Goal: Task Accomplishment & Management: Use online tool/utility

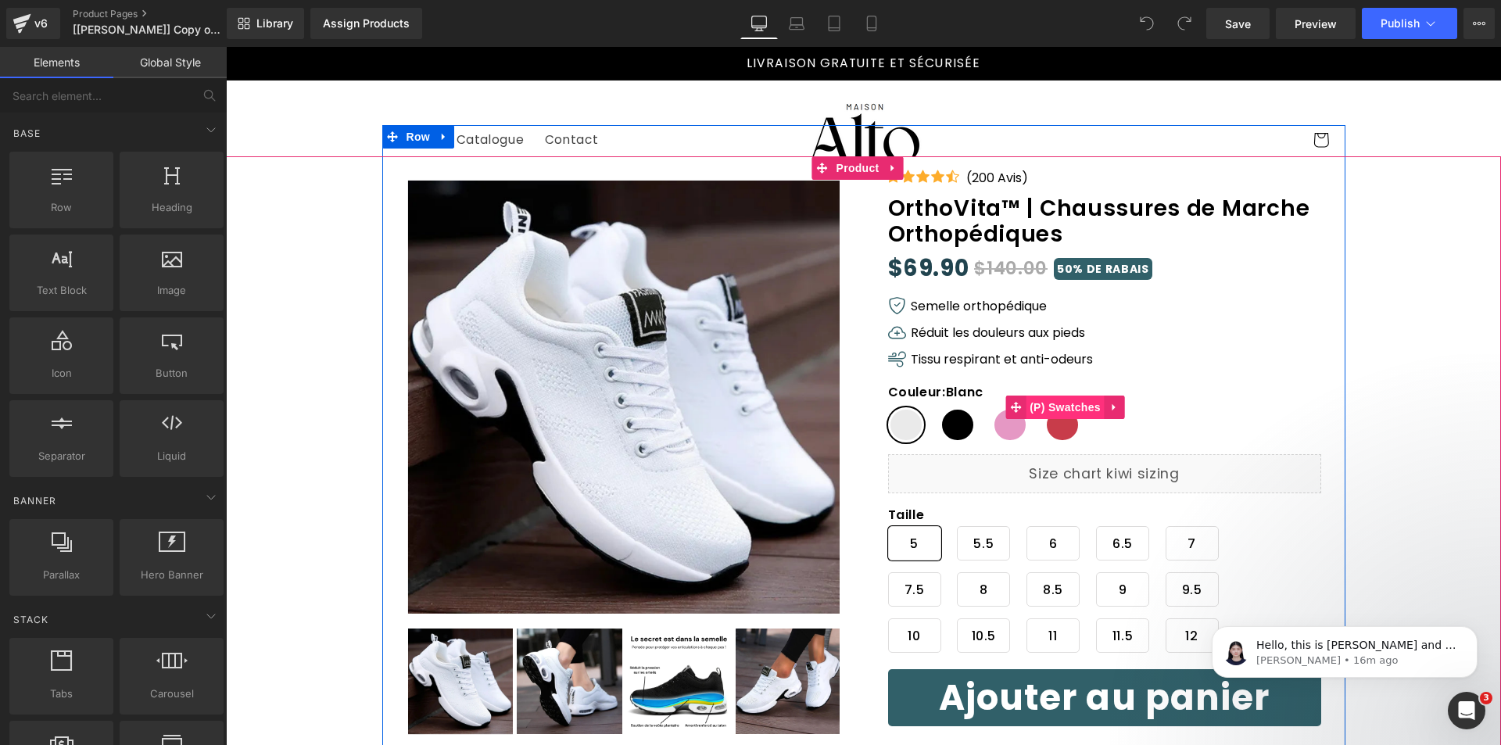
click at [1046, 404] on span "(P) Swatches" at bounding box center [1065, 407] width 79 height 23
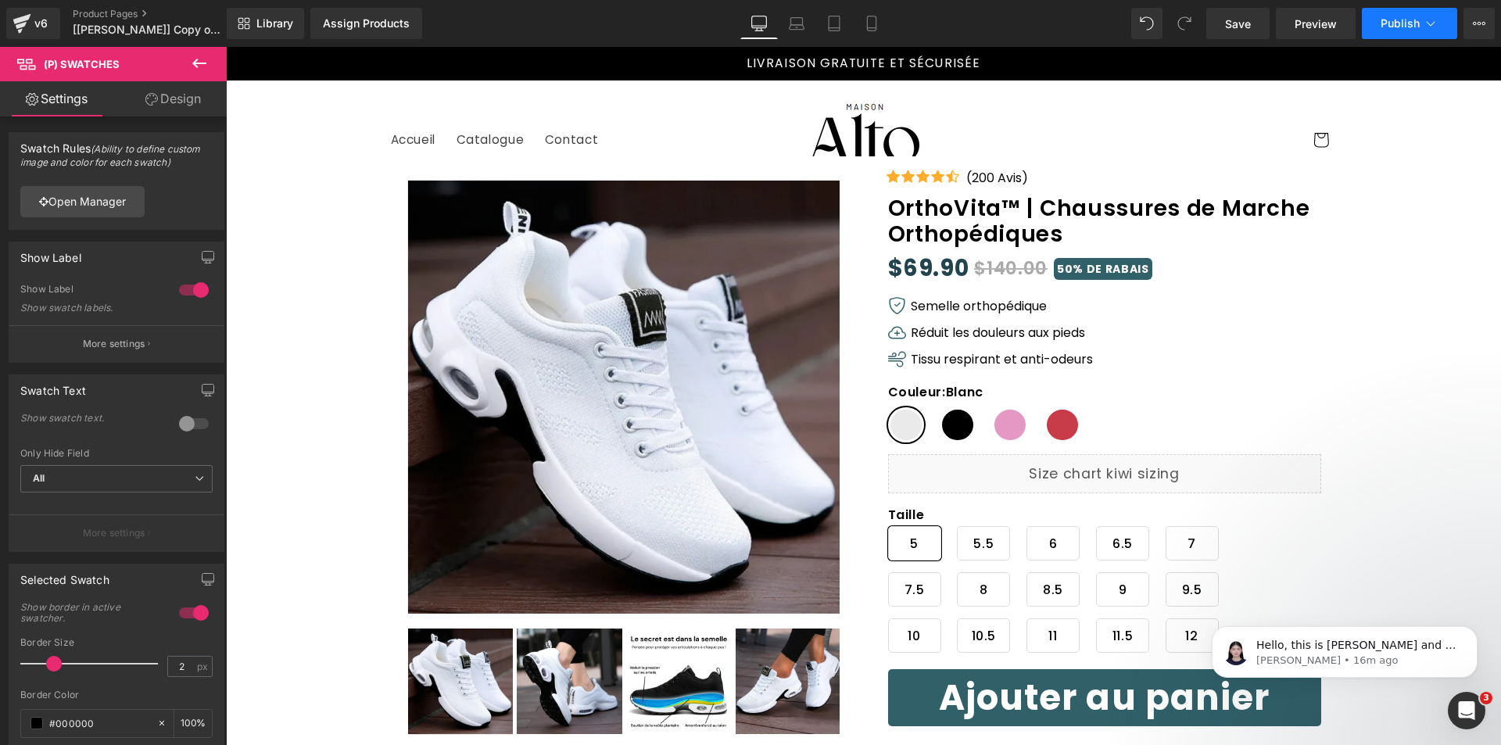
click at [1408, 20] on span "Publish" at bounding box center [1400, 23] width 39 height 13
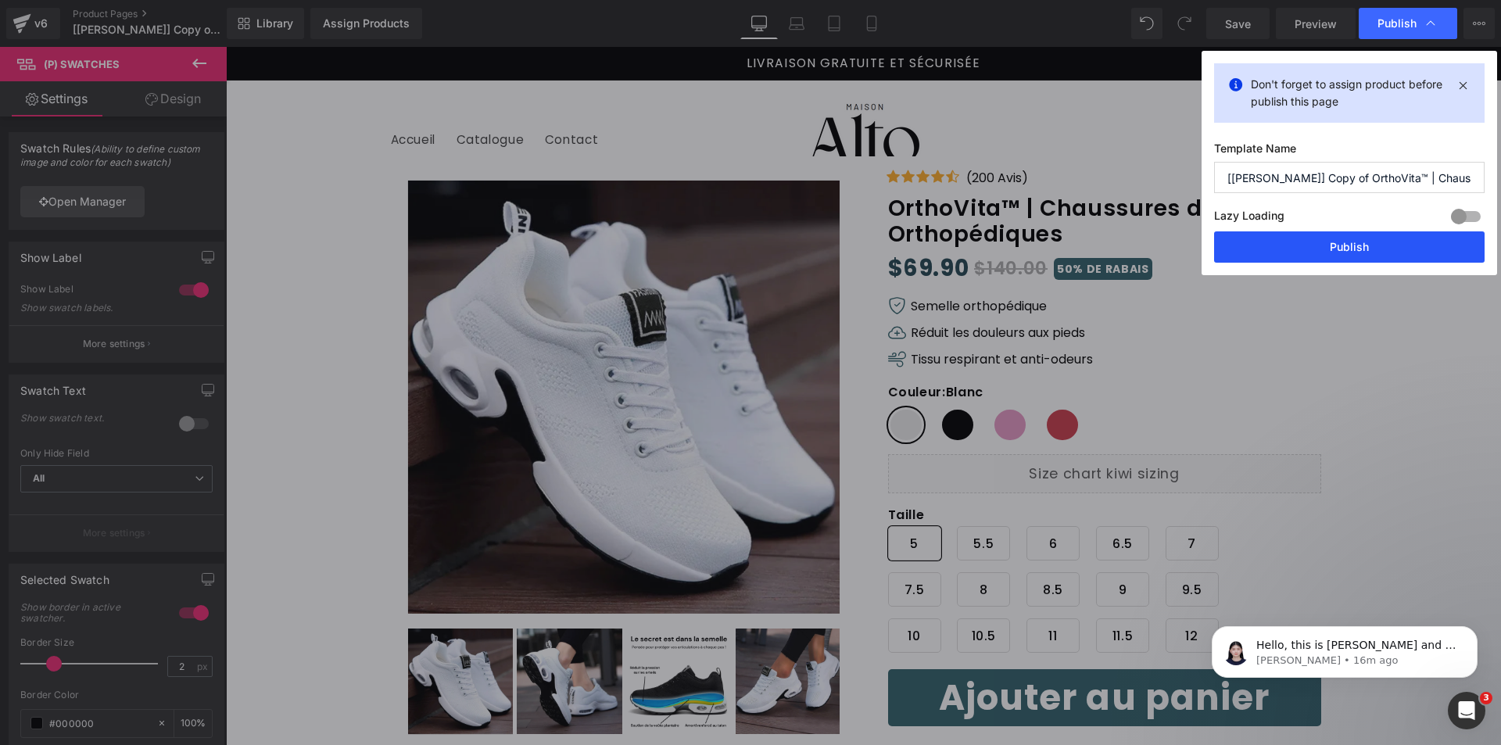
click at [1339, 255] on button "Publish" at bounding box center [1349, 246] width 271 height 31
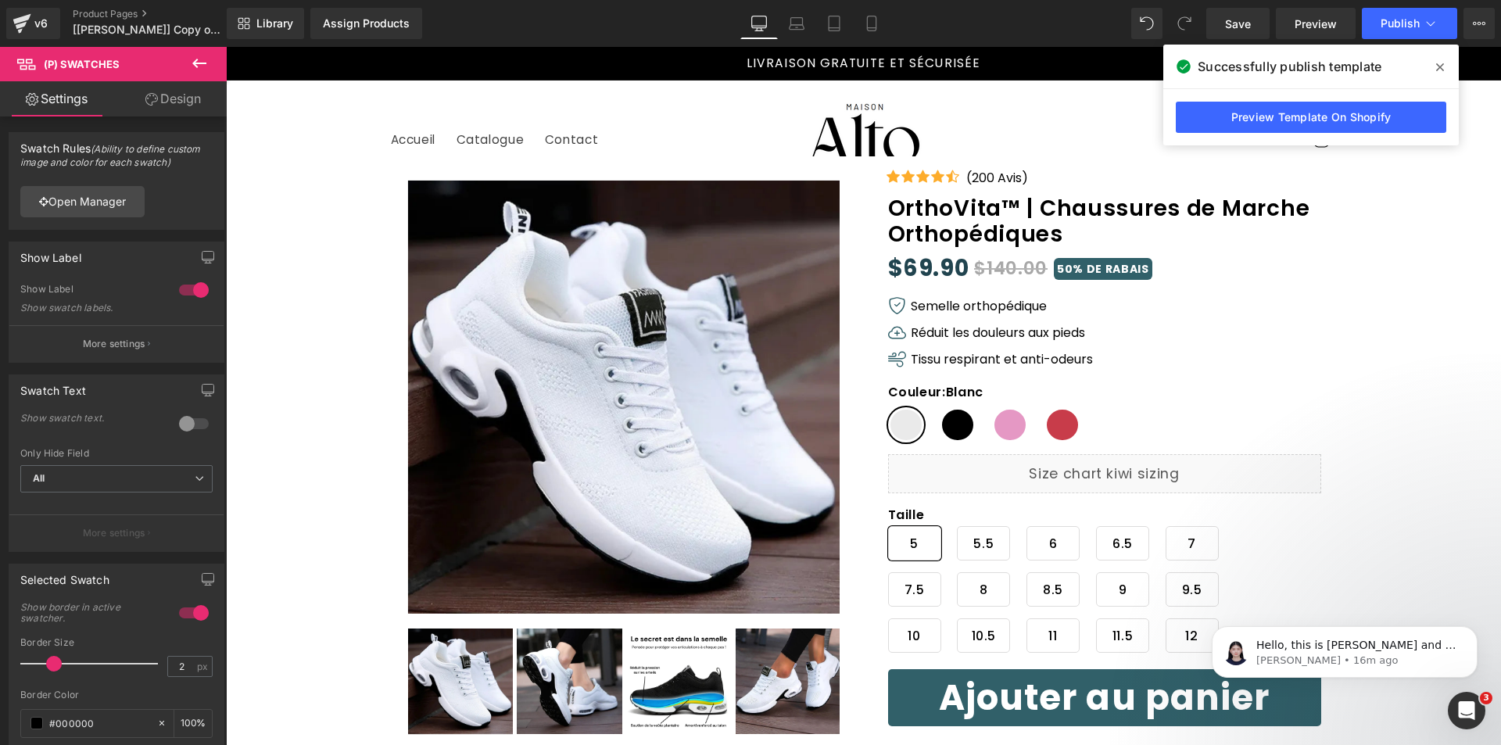
drag, startPoint x: 1440, startPoint y: 73, endPoint x: 1219, endPoint y: 23, distance: 226.9
click at [1440, 73] on icon at bounding box center [1440, 67] width 8 height 13
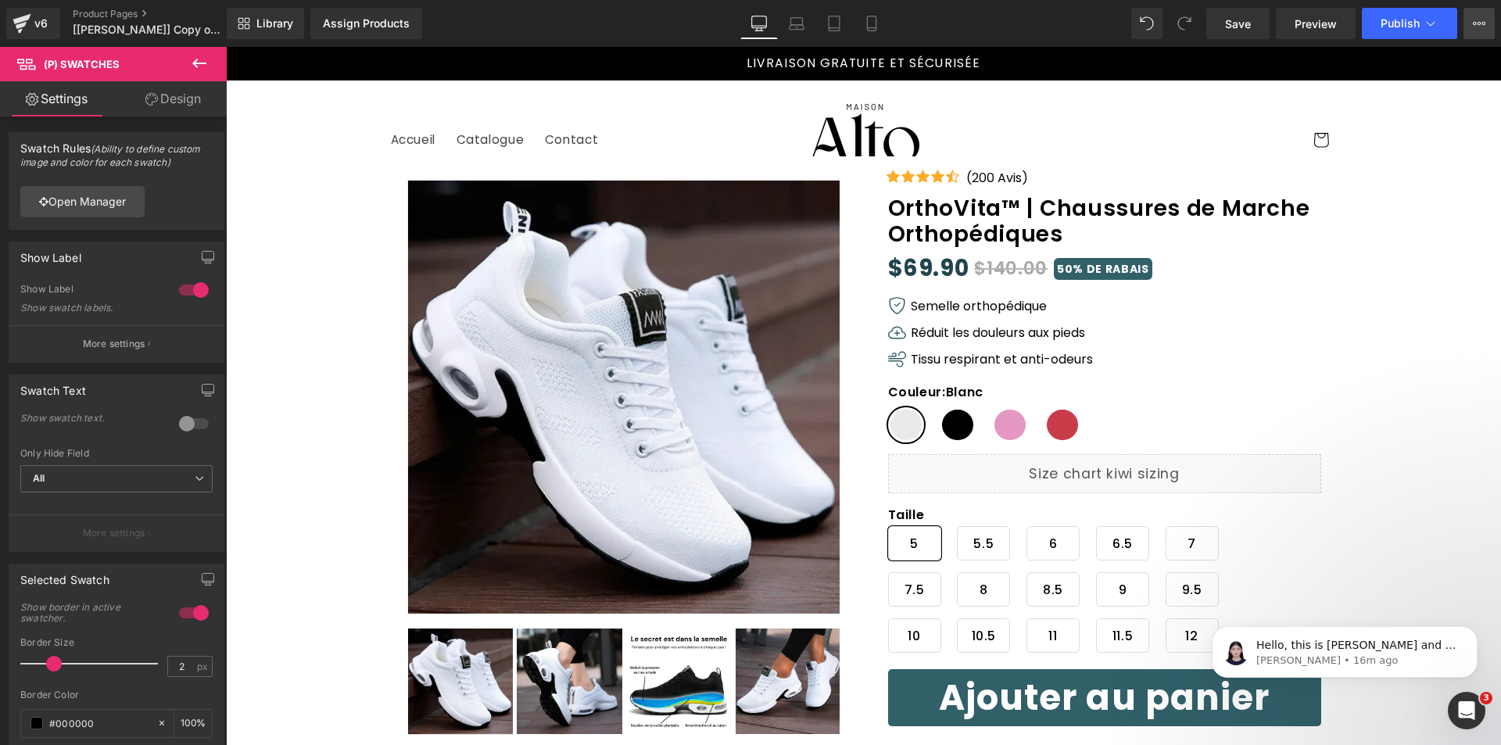
click at [1481, 32] on button "View Live Page View with current Template Save Template to Library Schedule Pub…" at bounding box center [1479, 23] width 31 height 31
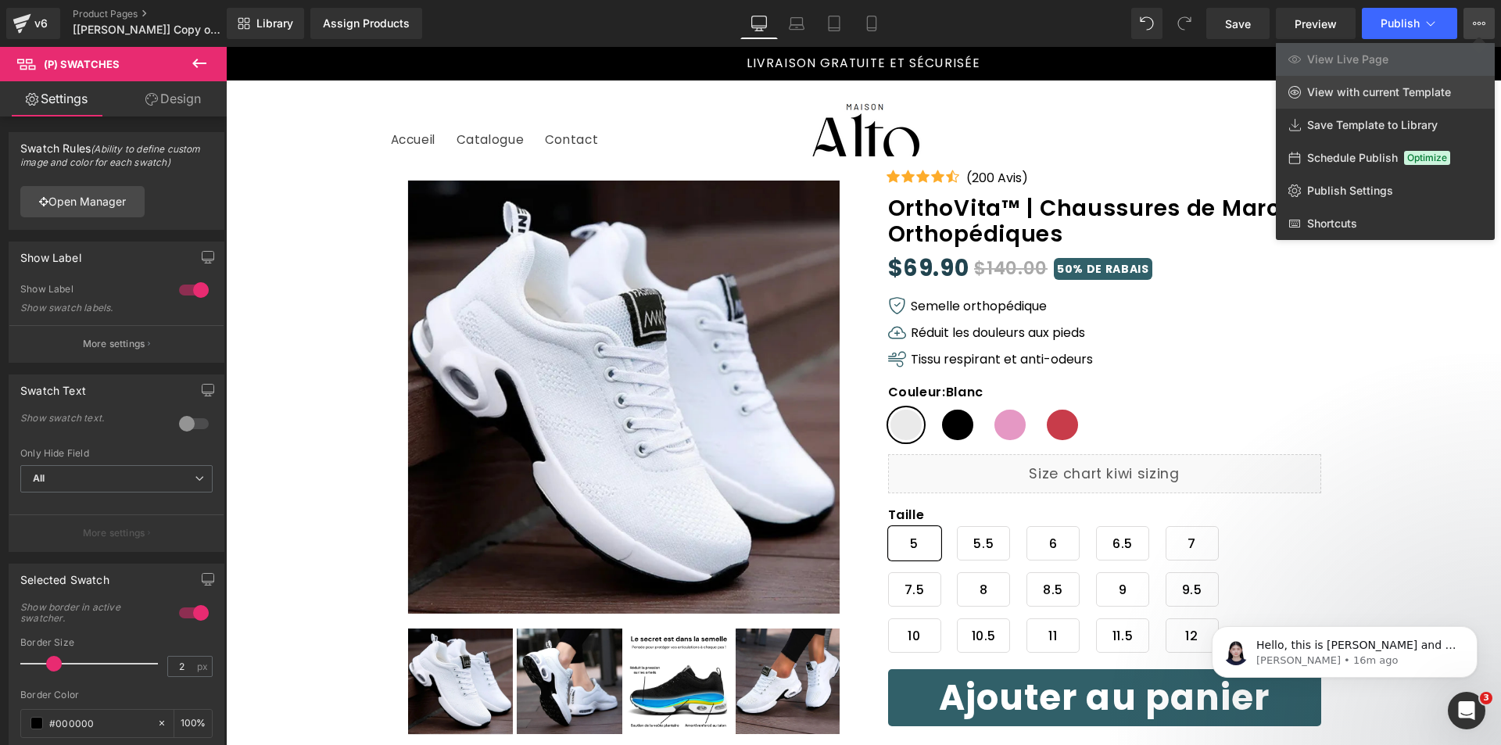
click at [1417, 84] on link "View with current Template" at bounding box center [1385, 92] width 219 height 33
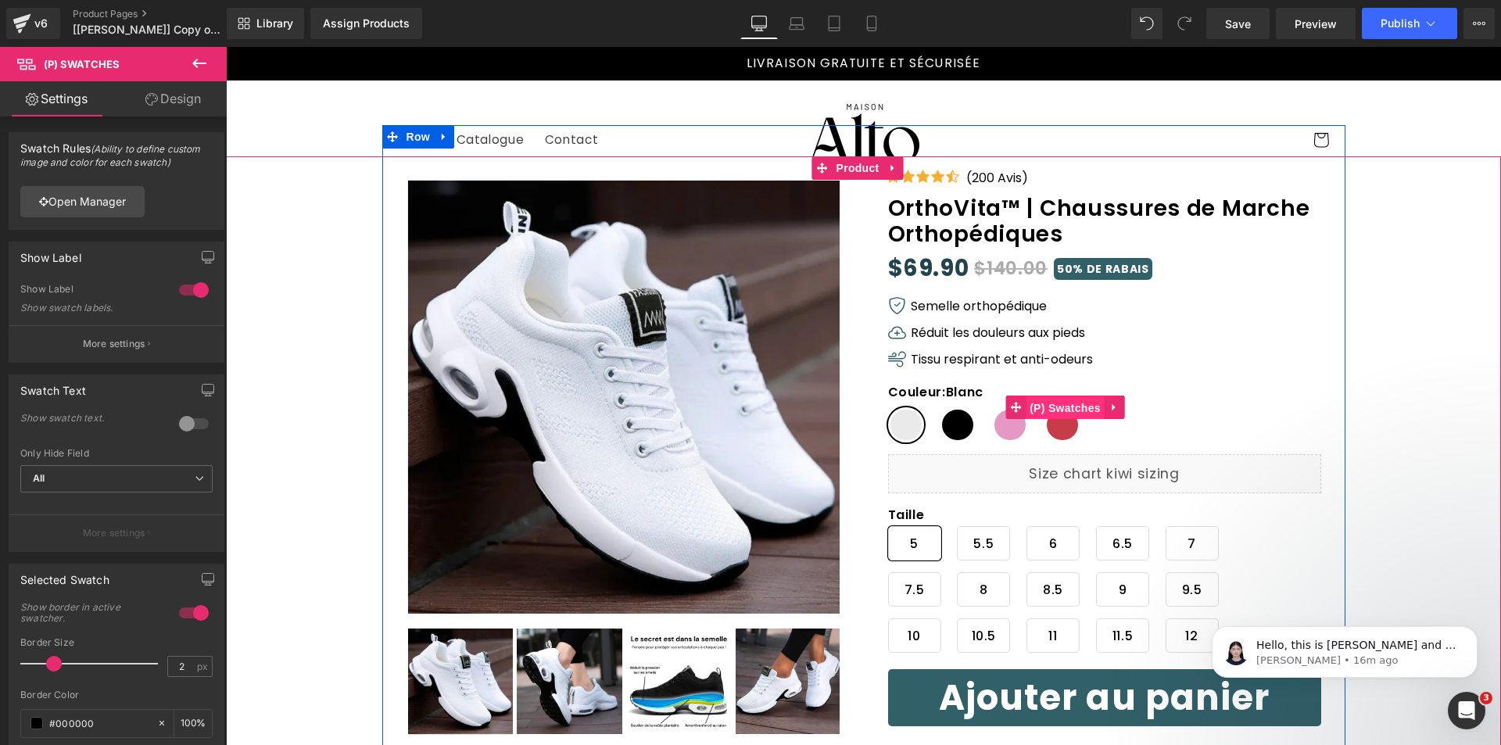
click at [1075, 409] on span "(P) Swatches" at bounding box center [1065, 407] width 79 height 23
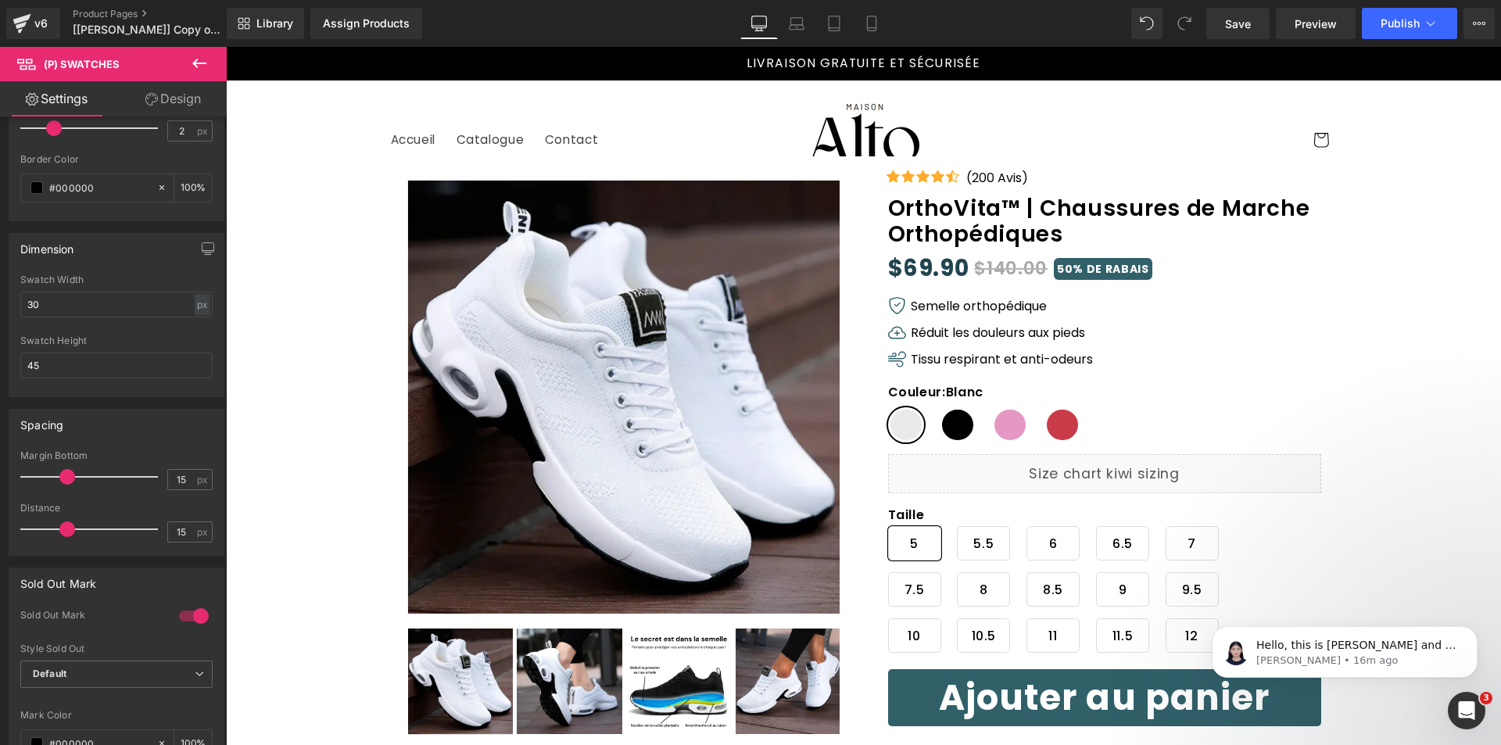
scroll to position [513, 0]
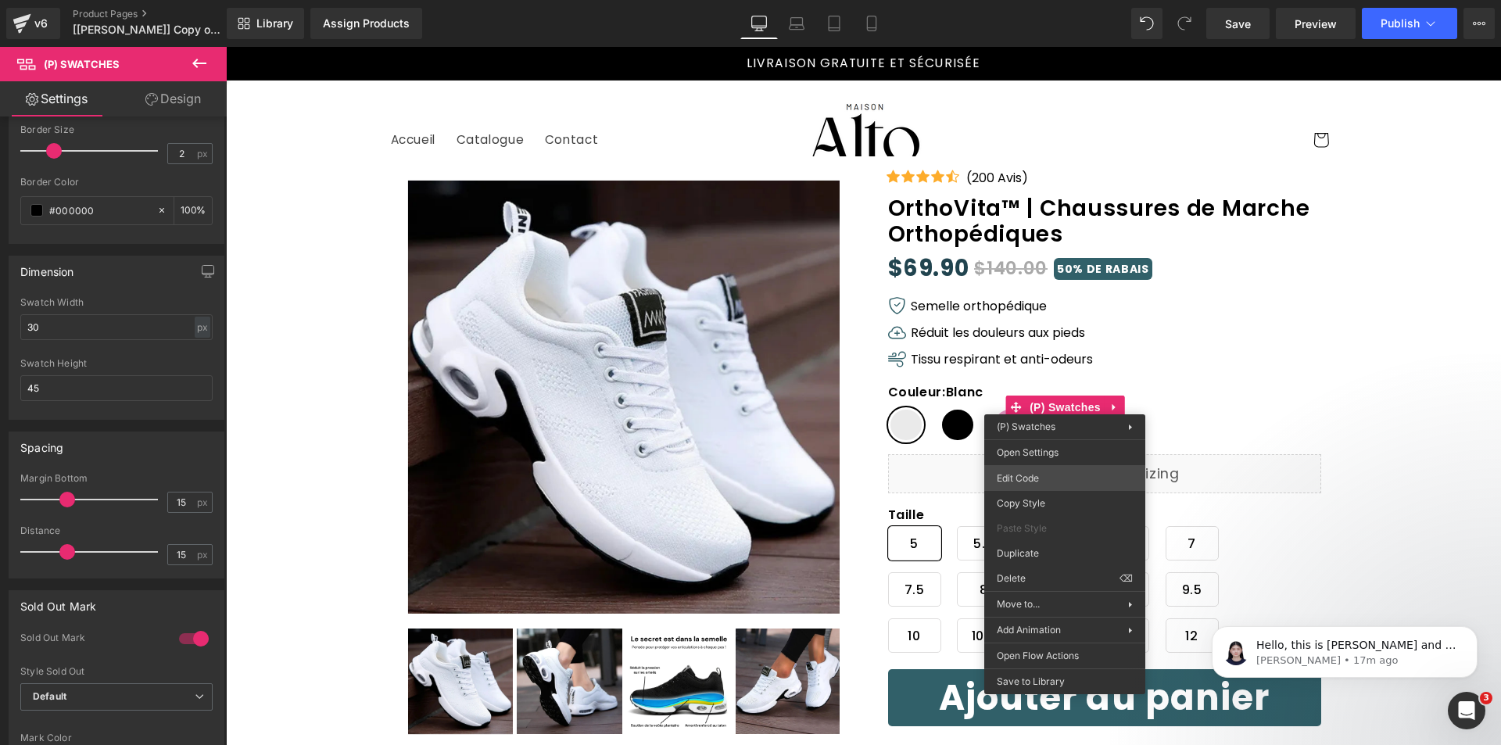
click at [1027, 0] on div "(P) Swatches You are previewing how the will restyle your page. You can not edi…" at bounding box center [750, 0] width 1501 height 0
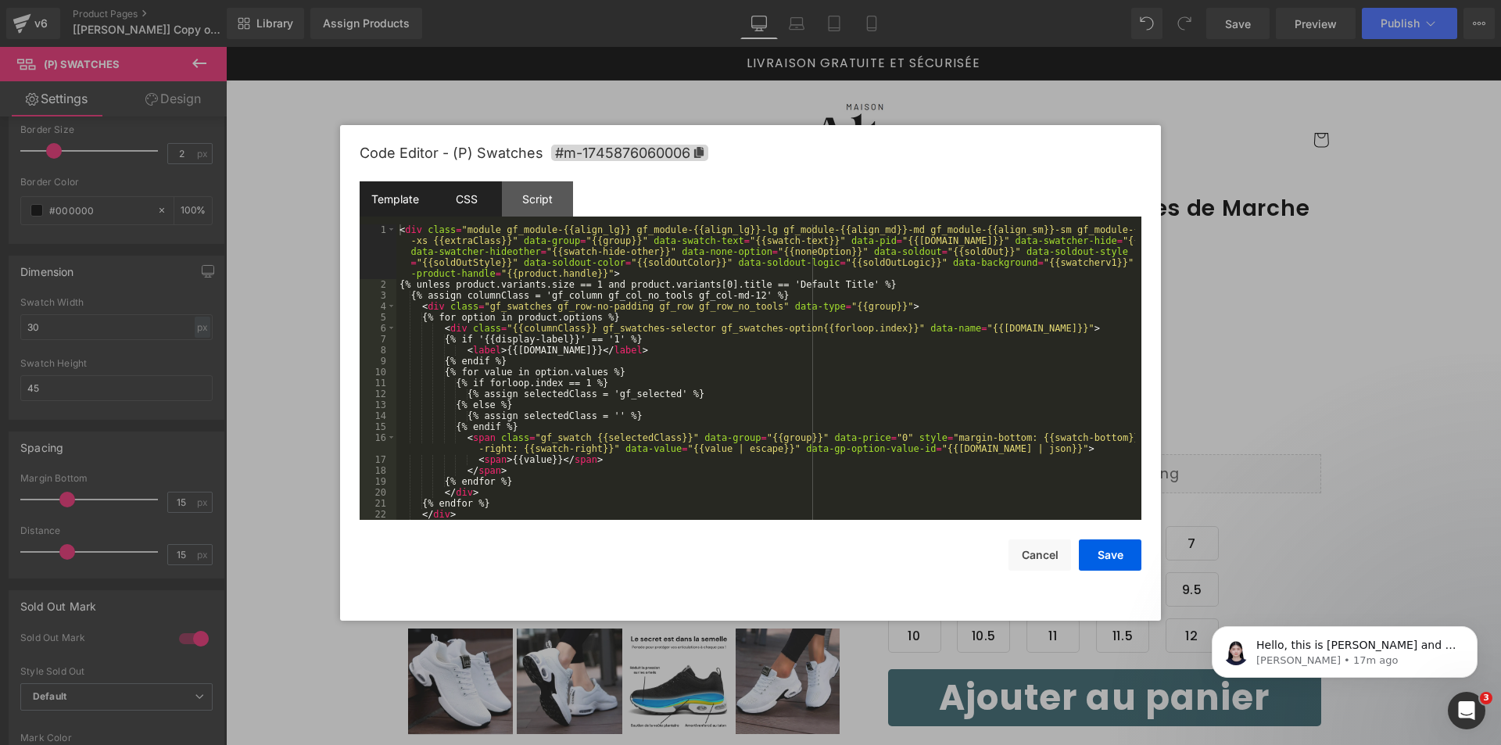
click at [468, 188] on div "CSS" at bounding box center [466, 198] width 71 height 35
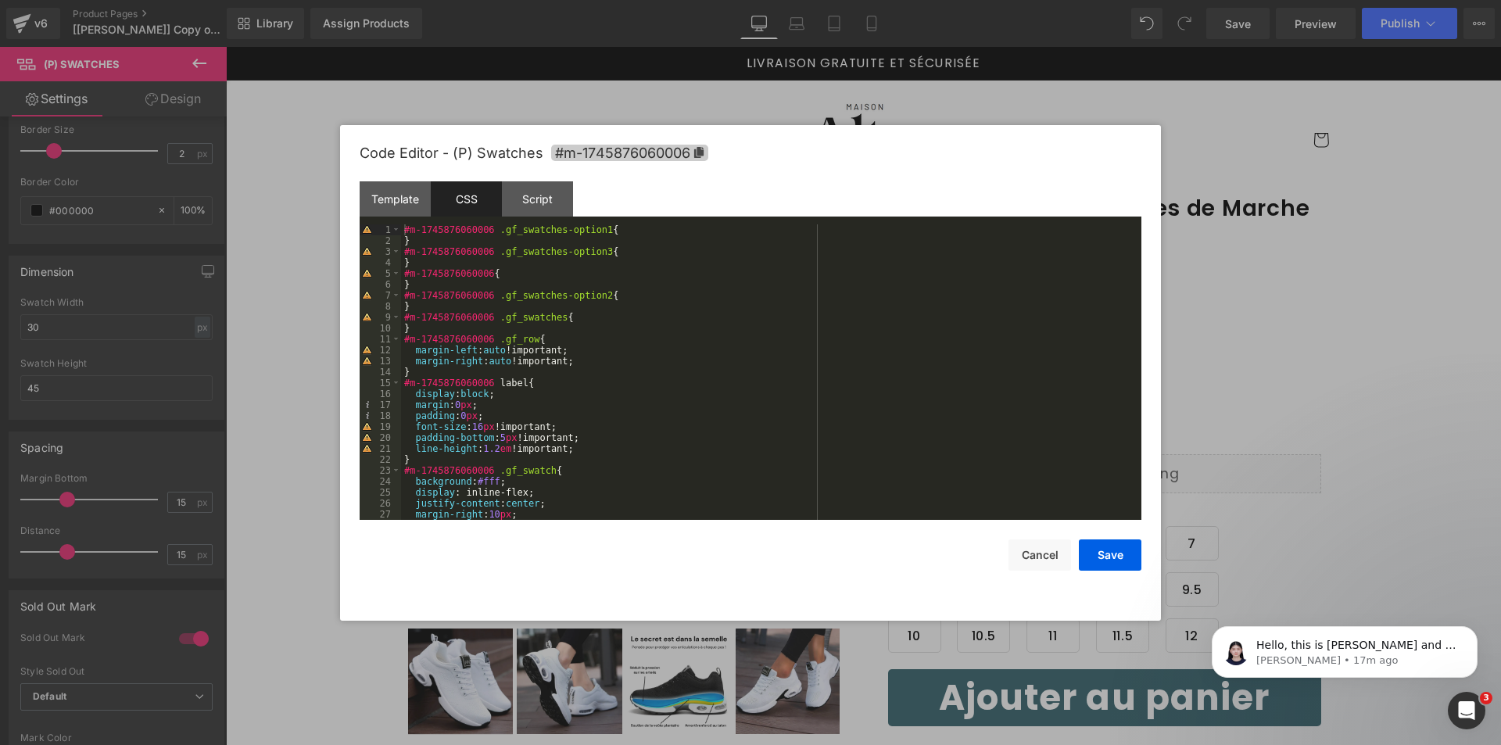
click at [647, 146] on span "#m-1745876060006" at bounding box center [629, 153] width 157 height 16
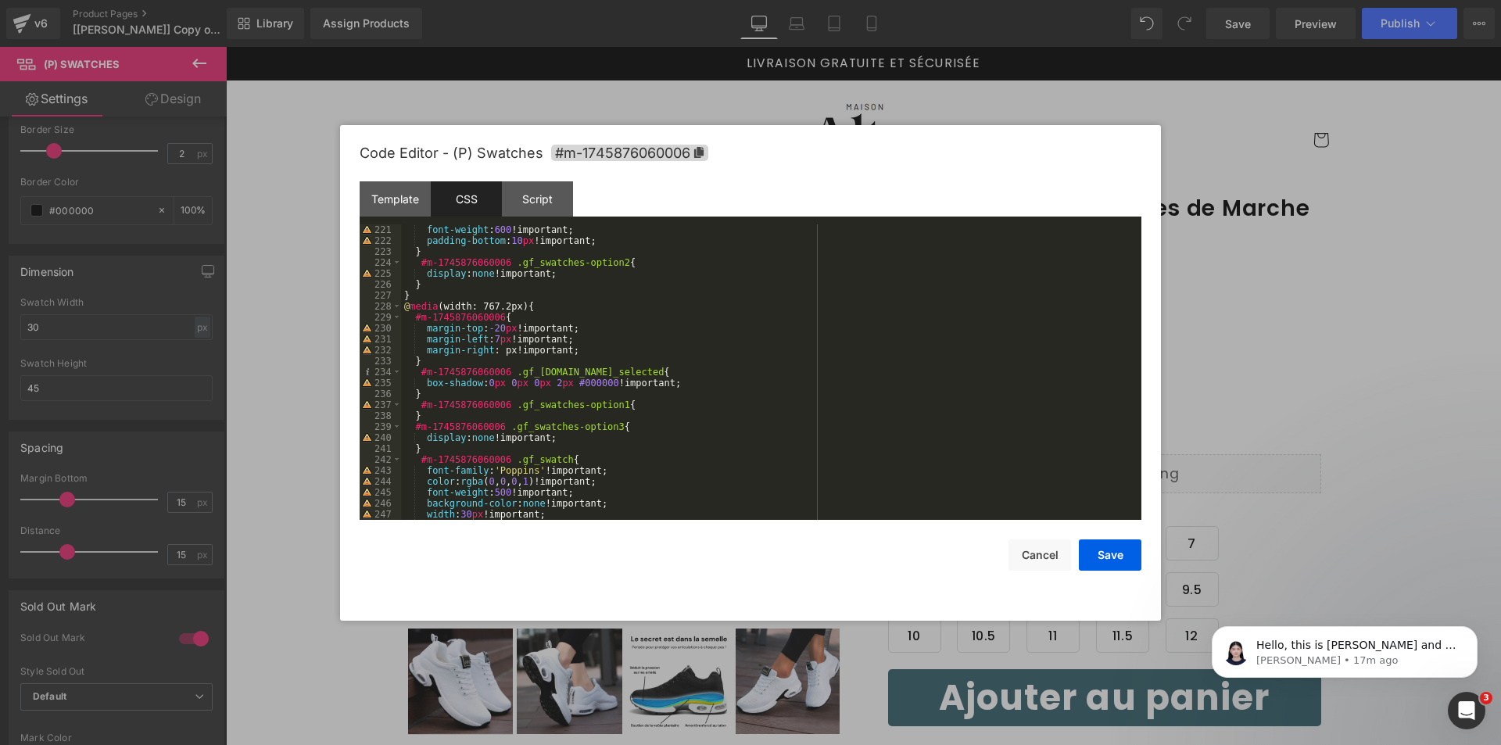
scroll to position [2693, 0]
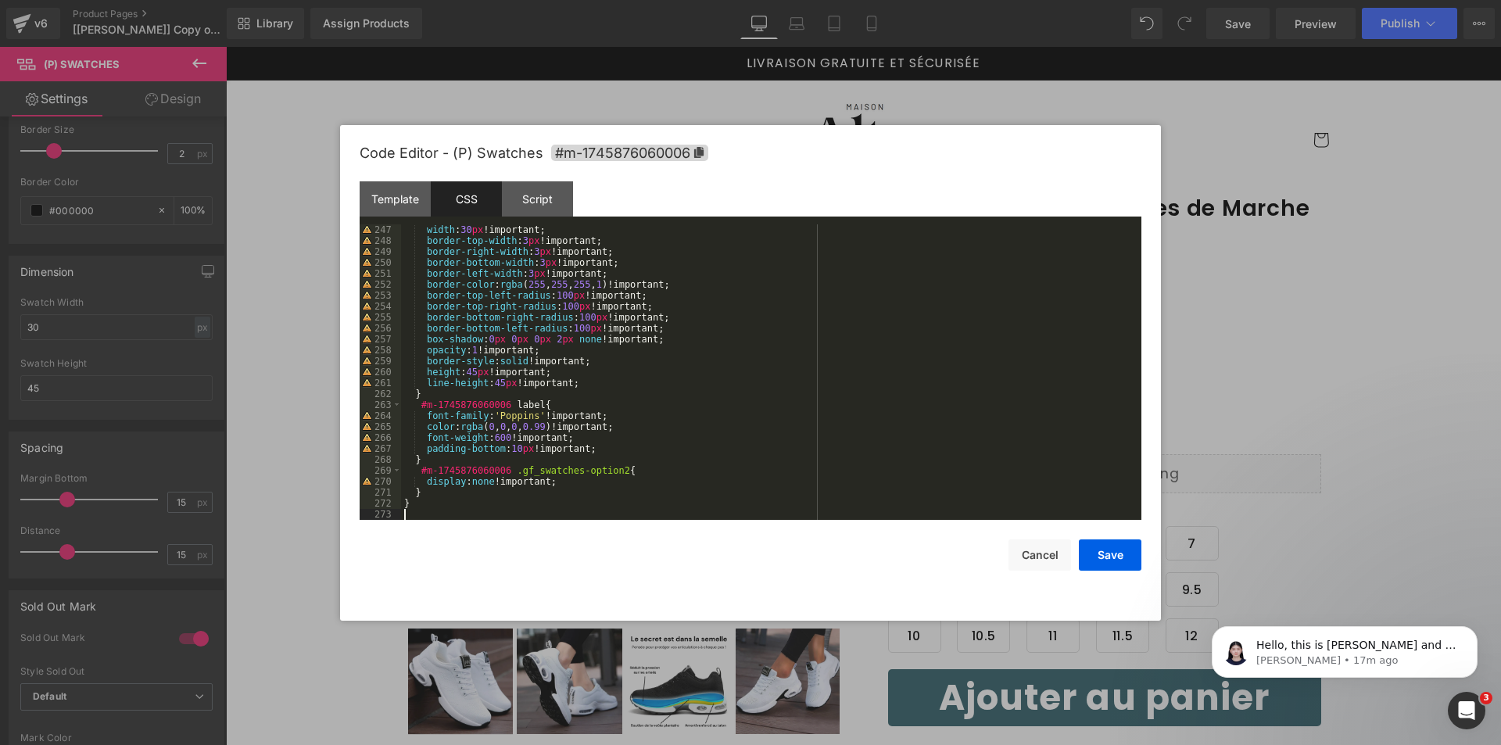
click at [516, 515] on div "width : 30 px !important; border-top-width : 3 px !important; border-right-widt…" at bounding box center [768, 382] width 734 height 317
paste textarea
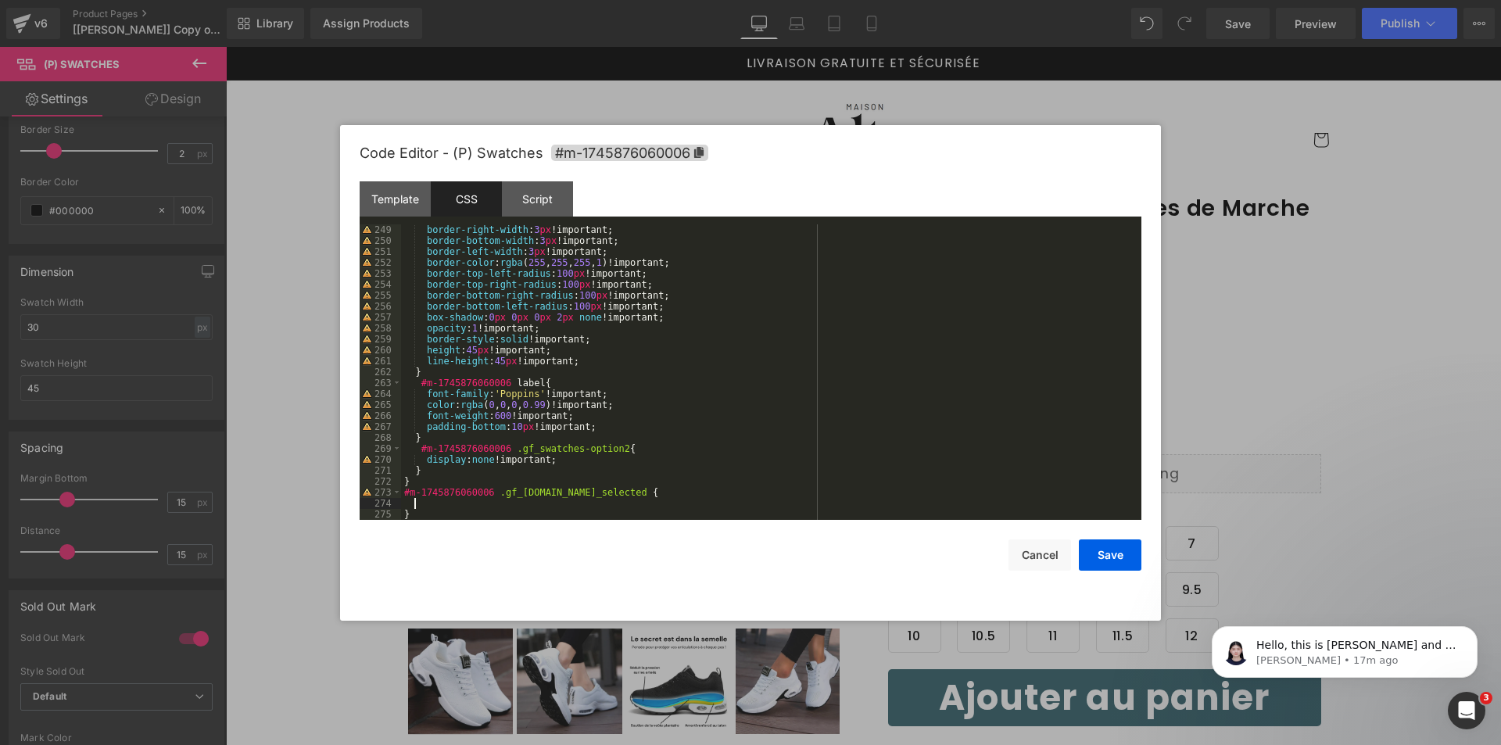
scroll to position [2715, 0]
click at [550, 494] on div "border-right-width : 3 px !important; border-bottom-width : 3 px !important; bo…" at bounding box center [768, 382] width 734 height 317
click at [634, 491] on div "border-right-width : 3 px !important; border-bottom-width : 3 px !important; bo…" at bounding box center [768, 382] width 734 height 317
click at [453, 501] on div "border-right-width : 3 px !important; border-bottom-width : 3 px !important; bo…" at bounding box center [768, 382] width 734 height 317
click at [403, 503] on div "border-right-width : 3 px !important; border-bottom-width : 3 px !important; bo…" at bounding box center [768, 382] width 734 height 317
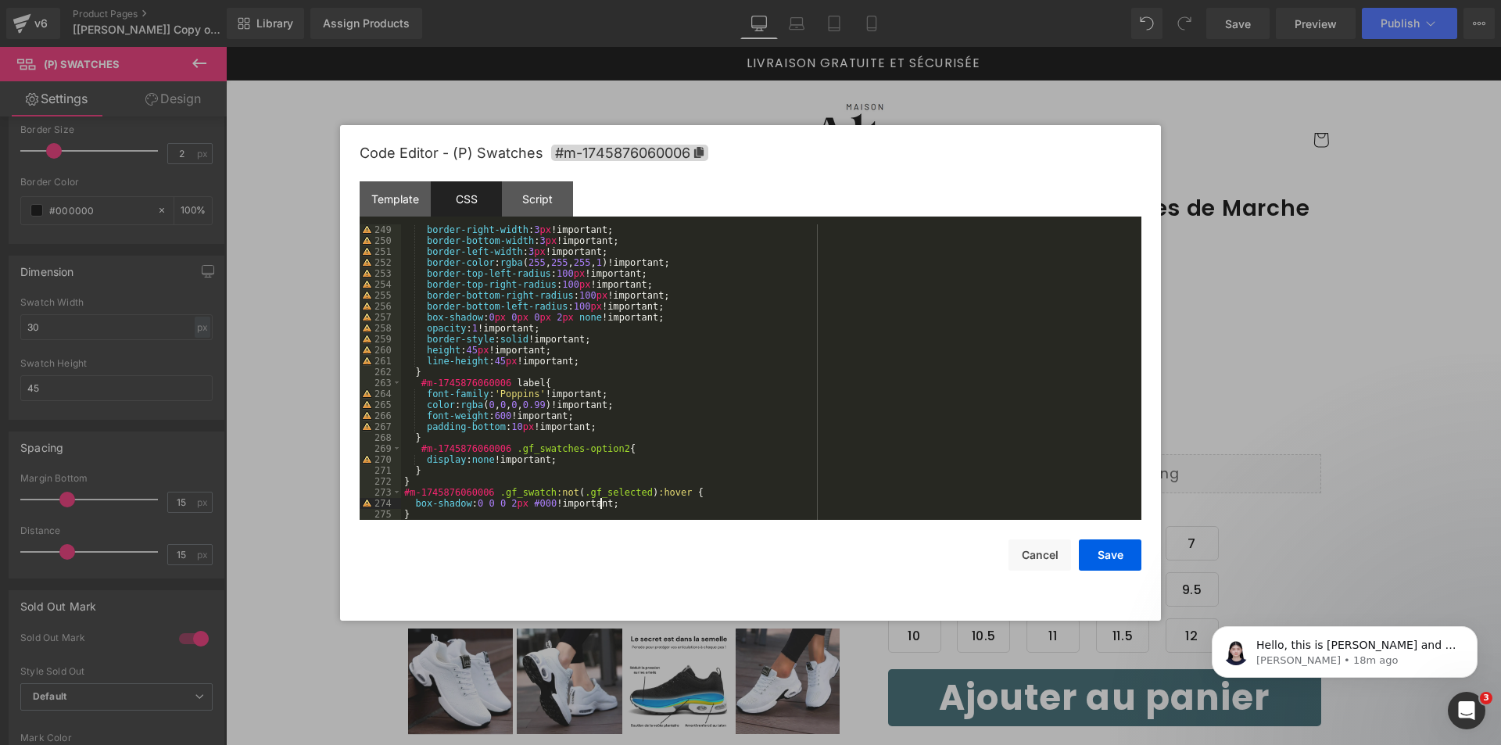
click at [601, 500] on div "border-right-width : 3 px !important; border-bottom-width : 3 px !important; bo…" at bounding box center [768, 382] width 734 height 317
click at [705, 525] on div "Save Cancel" at bounding box center [751, 545] width 782 height 51
drag, startPoint x: 1108, startPoint y: 557, endPoint x: 894, endPoint y: 476, distance: 229.1
click at [1108, 557] on button "Save" at bounding box center [1110, 554] width 63 height 31
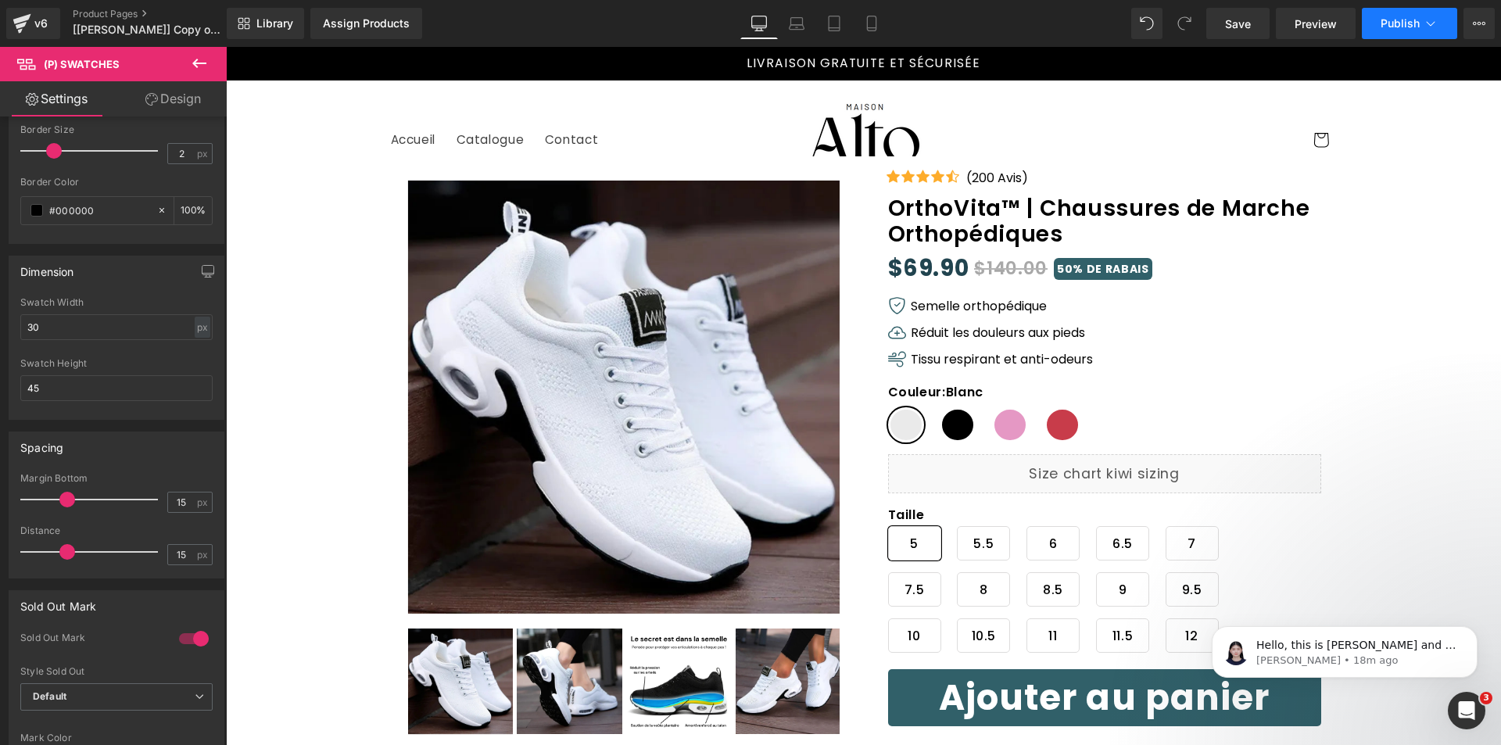
click at [1377, 17] on button "Publish" at bounding box center [1409, 23] width 95 height 31
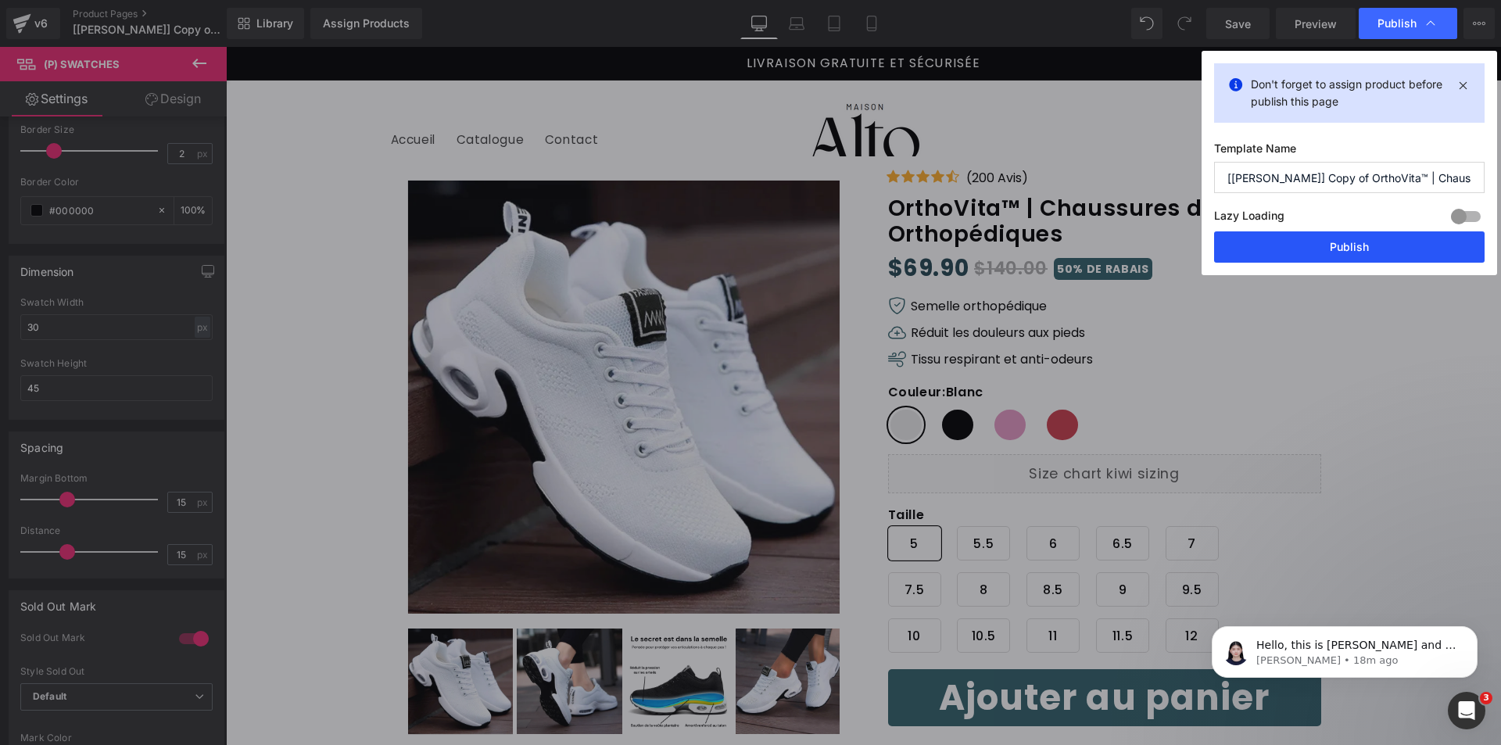
click at [1303, 246] on button "Publish" at bounding box center [1349, 246] width 271 height 31
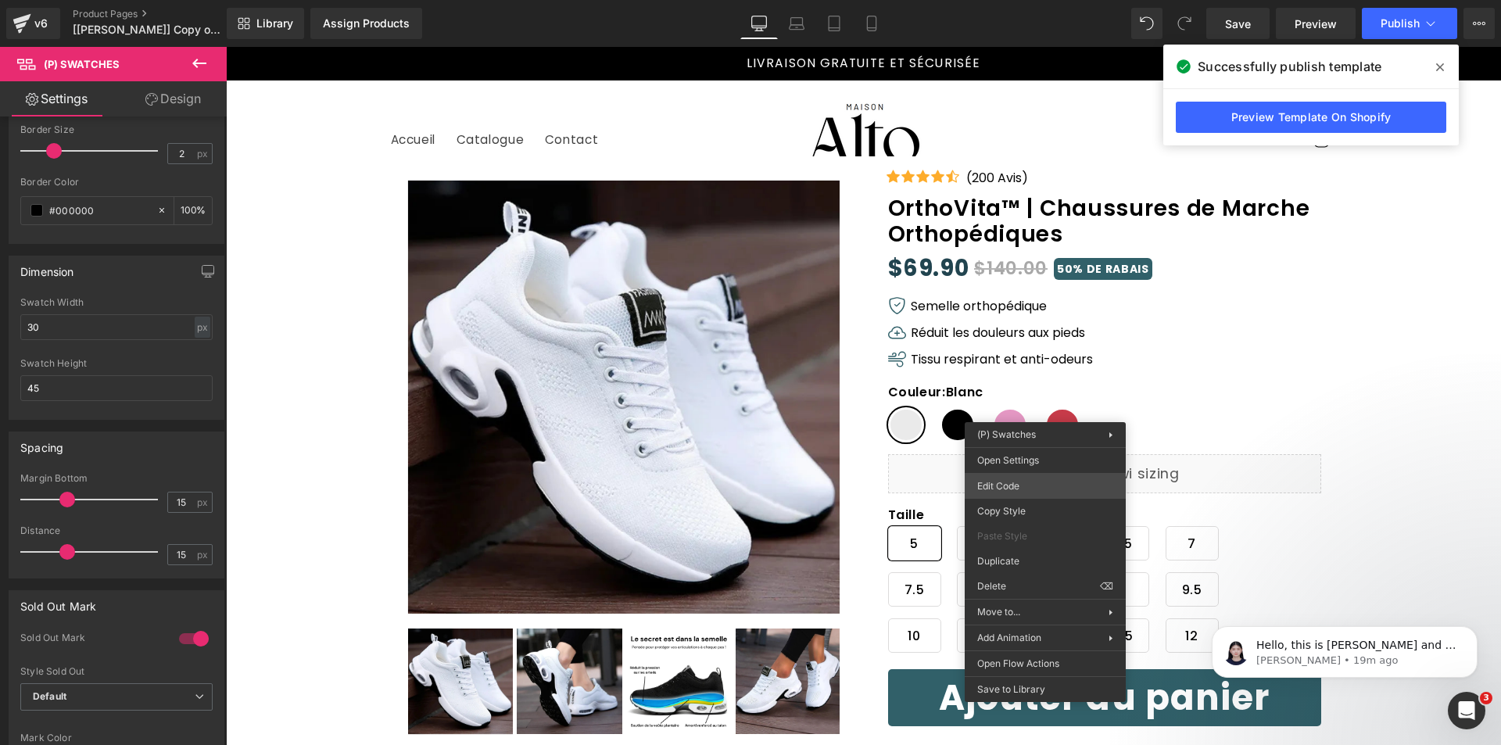
click at [1020, 0] on div "(P) Swatches You are previewing how the will restyle your page. You can not edi…" at bounding box center [750, 0] width 1501 height 0
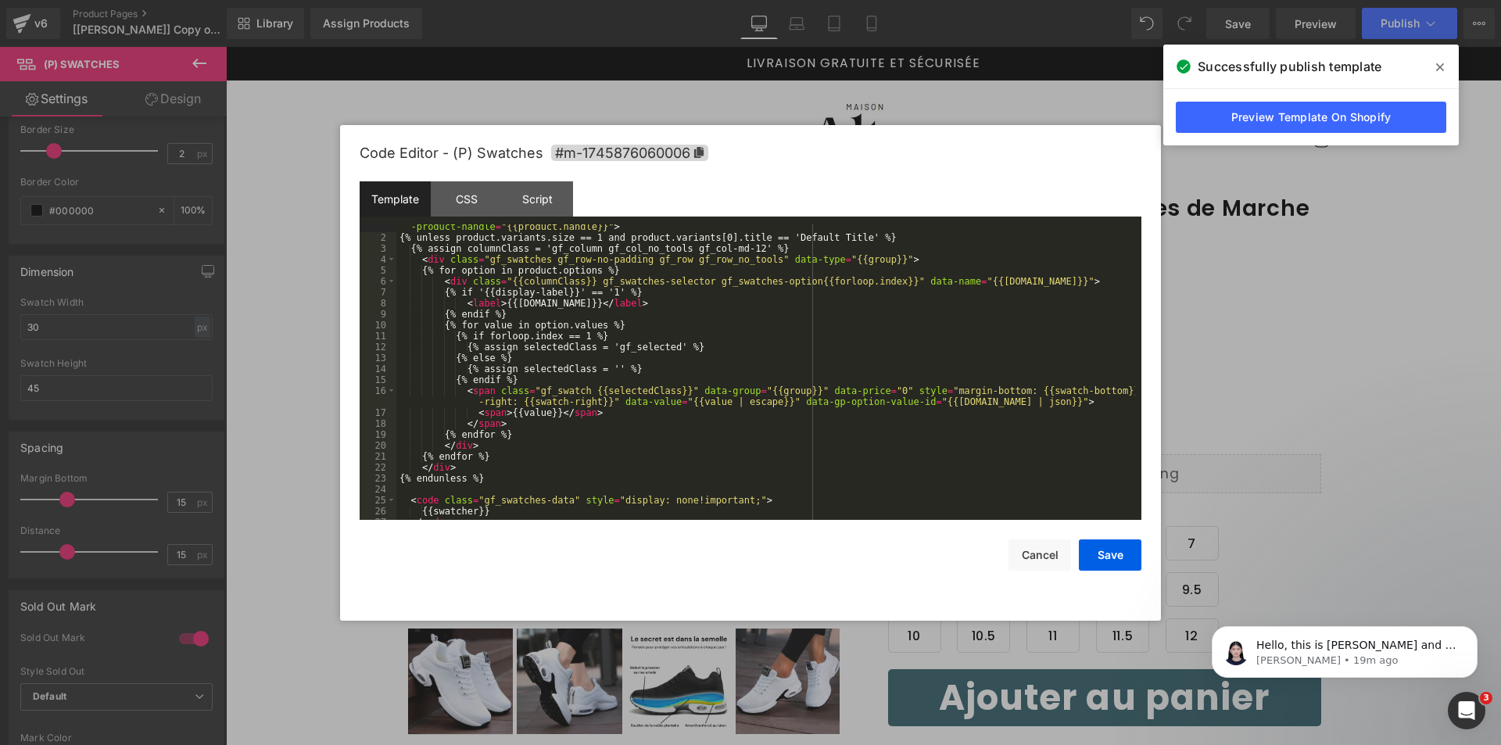
scroll to position [66, 0]
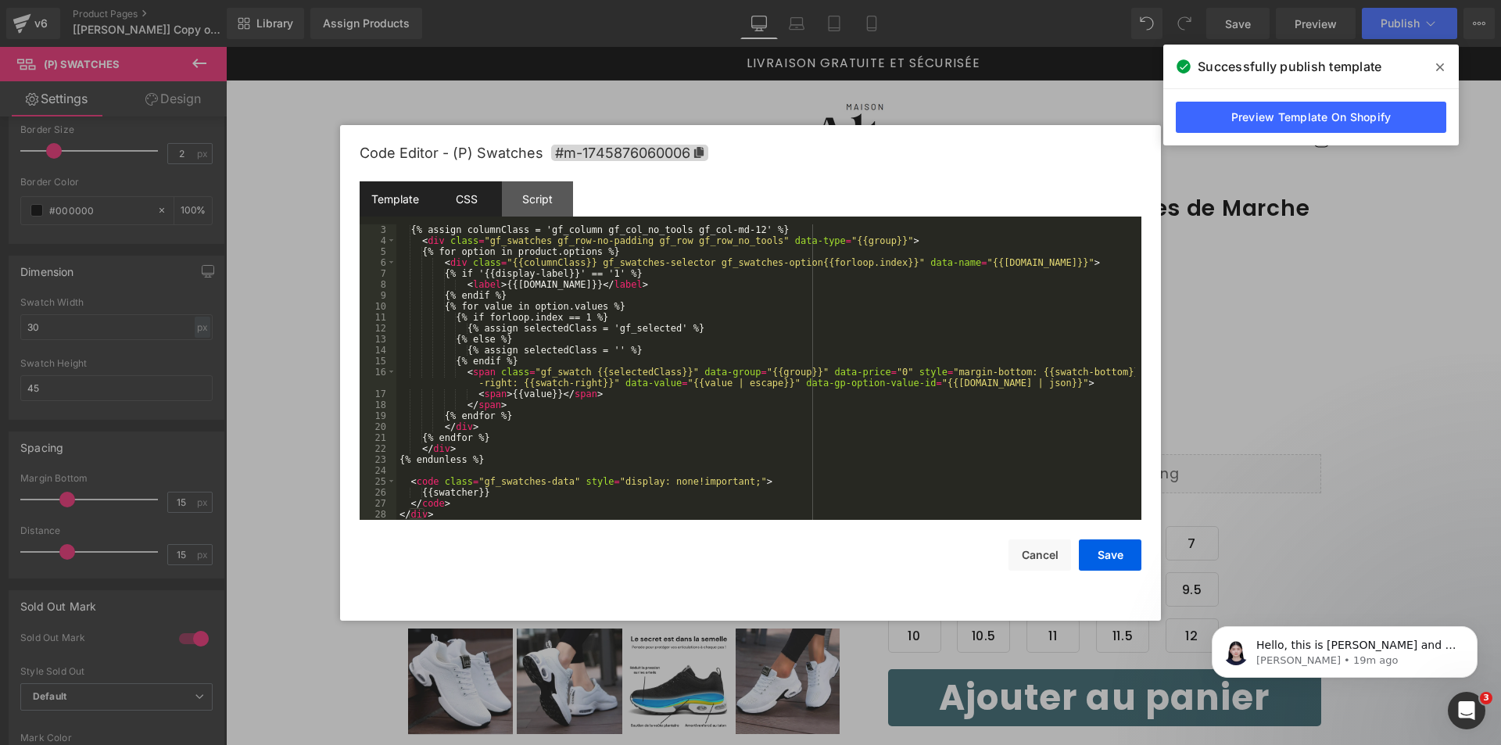
click at [478, 201] on div "CSS" at bounding box center [466, 198] width 71 height 35
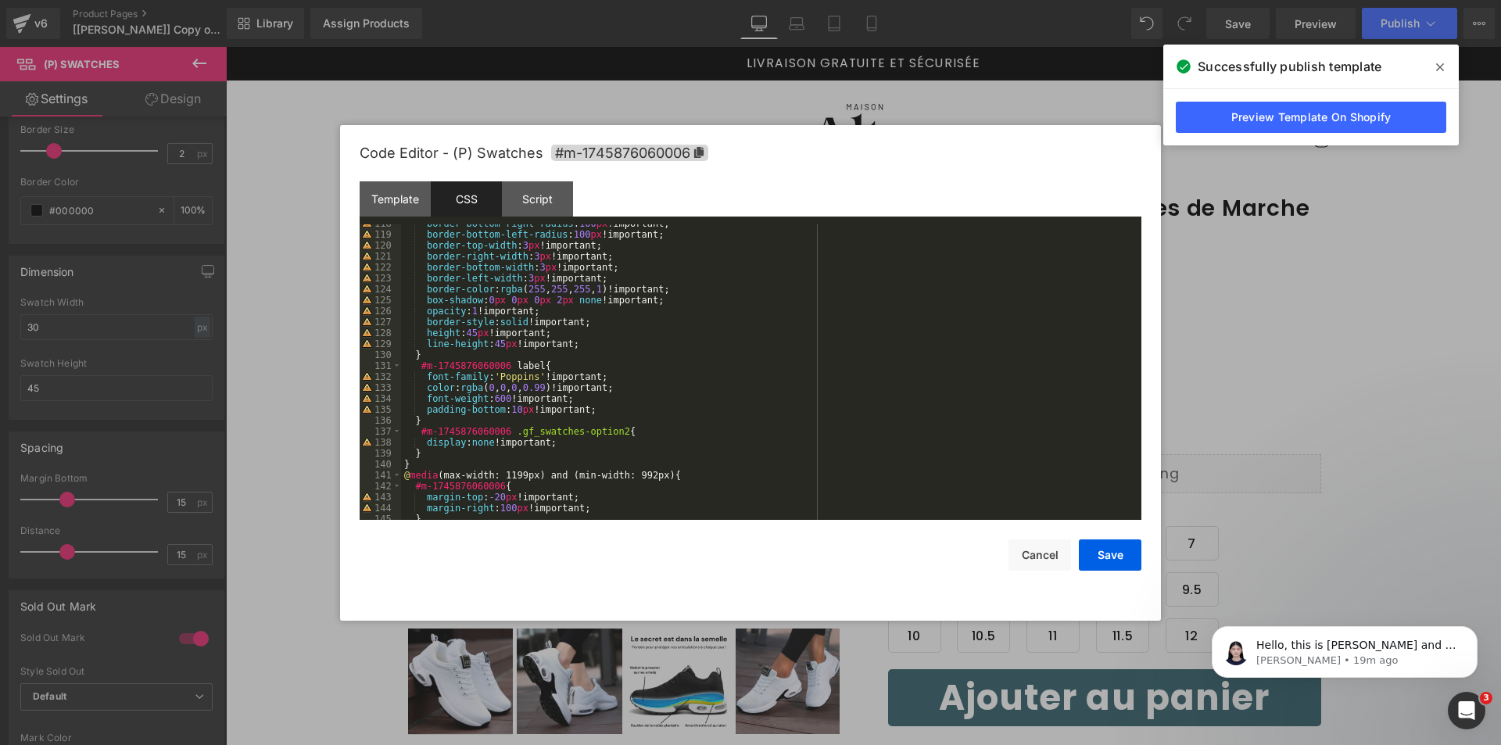
scroll to position [2726, 0]
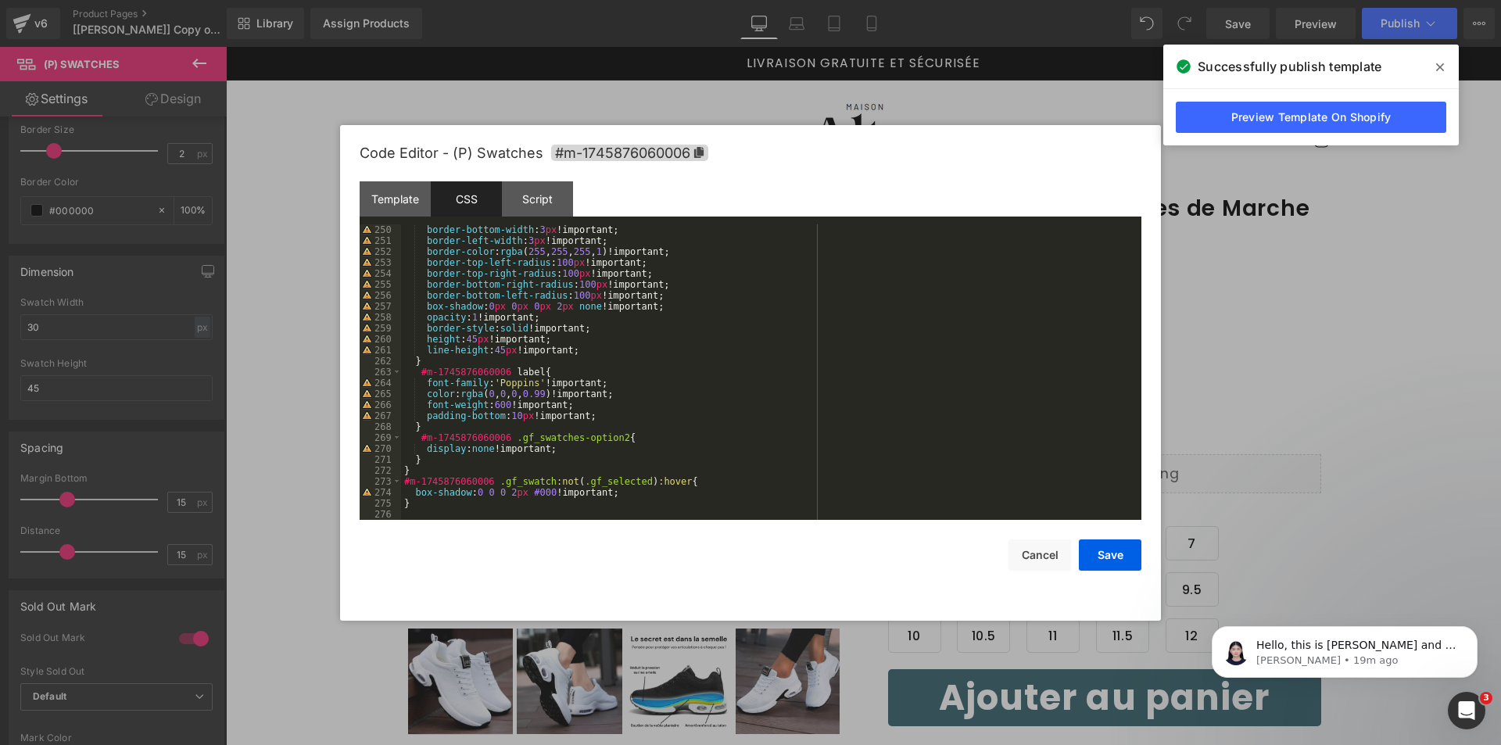
click at [1437, 66] on icon at bounding box center [1440, 67] width 8 height 13
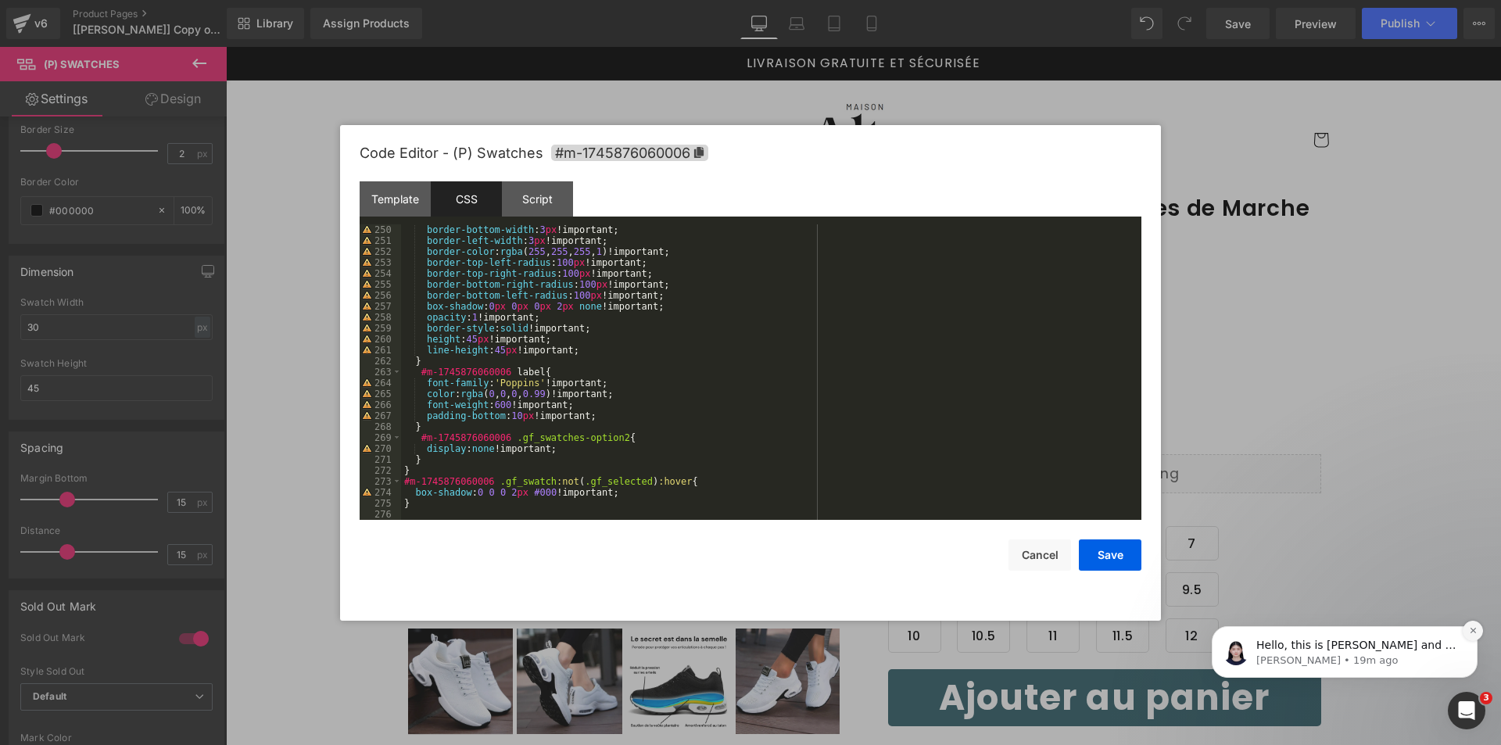
click at [1472, 636] on button "Dismiss notification" at bounding box center [1473, 631] width 20 height 20
